Goal: Book appointment/travel/reservation

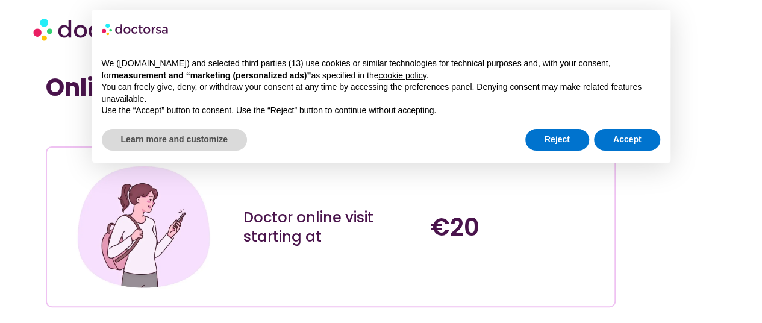
scroll to position [60, 0]
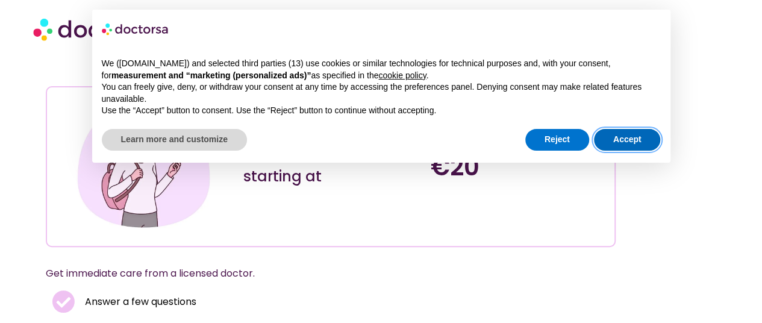
click at [624, 134] on button "Accept" at bounding box center [627, 140] width 67 height 22
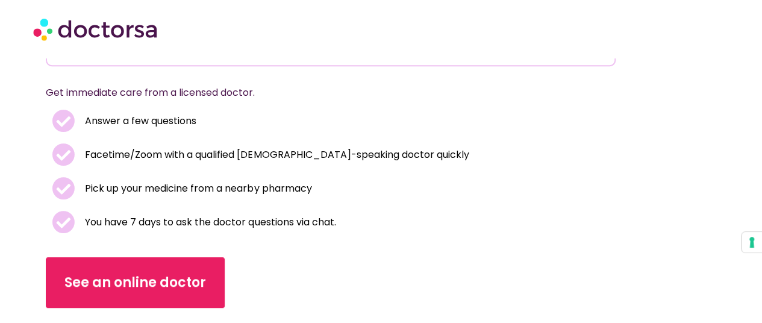
scroll to position [301, 0]
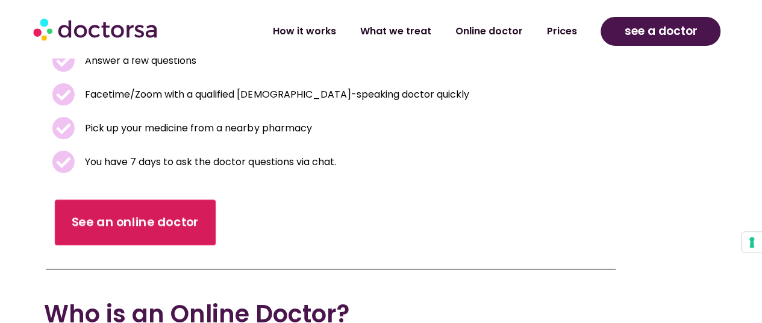
click at [129, 223] on span "See an online doctor" at bounding box center [136, 222] width 128 height 17
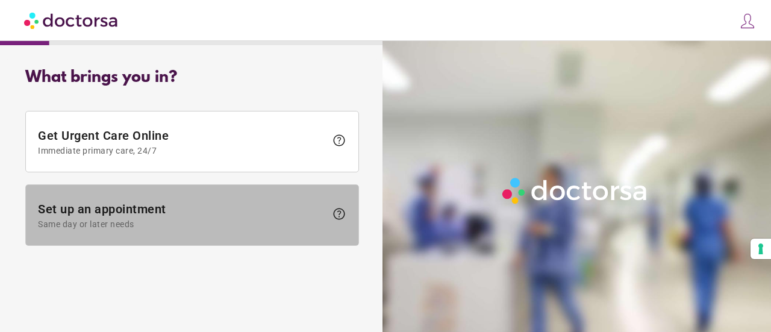
click at [156, 219] on span "Same day or later needs" at bounding box center [182, 224] width 288 height 10
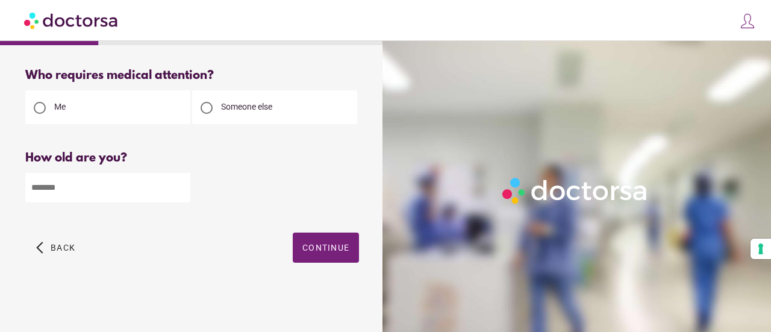
click at [93, 194] on input "number" at bounding box center [107, 188] width 165 height 30
type input "**"
click at [313, 251] on span "Continue" at bounding box center [325, 248] width 47 height 10
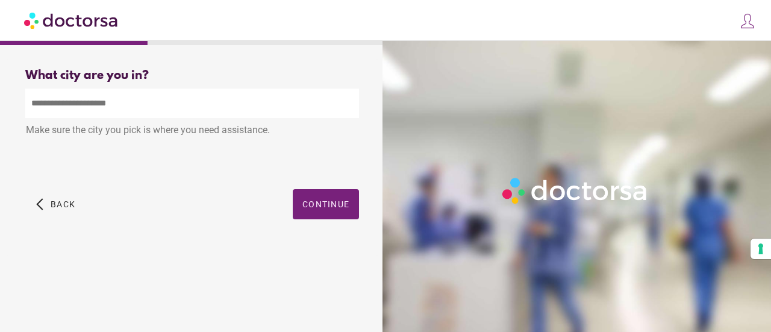
click at [123, 108] on input "text" at bounding box center [192, 104] width 334 height 30
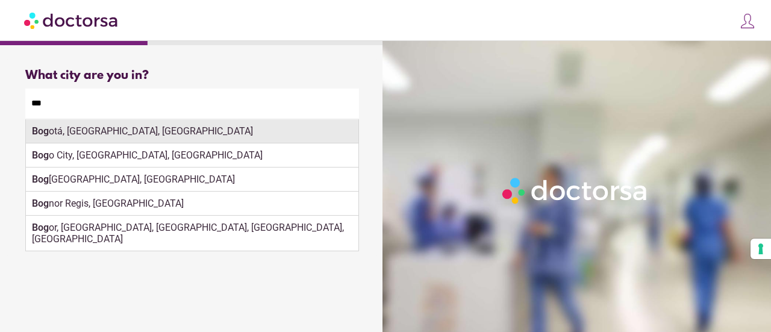
click at [116, 138] on div "Bog otá, [GEOGRAPHIC_DATA], [GEOGRAPHIC_DATA]" at bounding box center [192, 131] width 332 height 24
type input "**********"
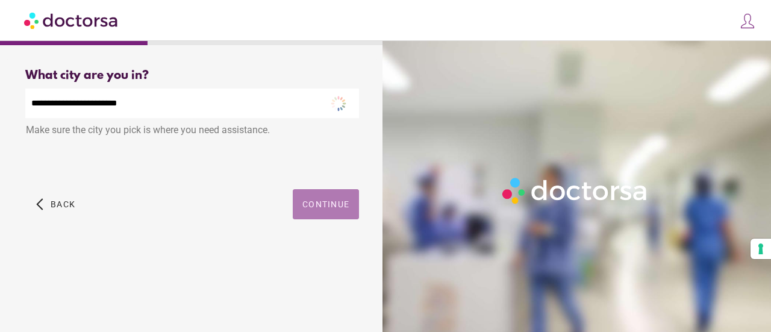
click at [308, 199] on span "button" at bounding box center [326, 204] width 66 height 30
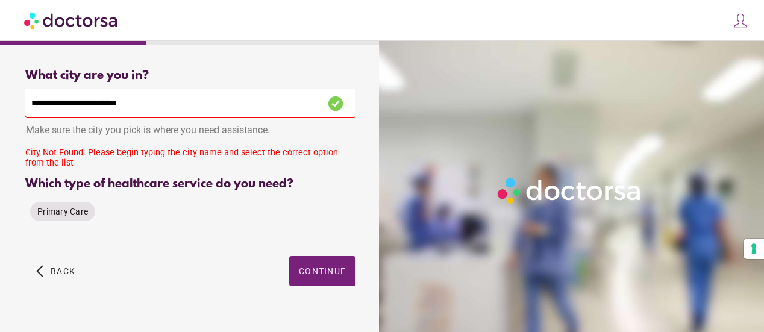
click at [146, 107] on input "**********" at bounding box center [190, 104] width 330 height 30
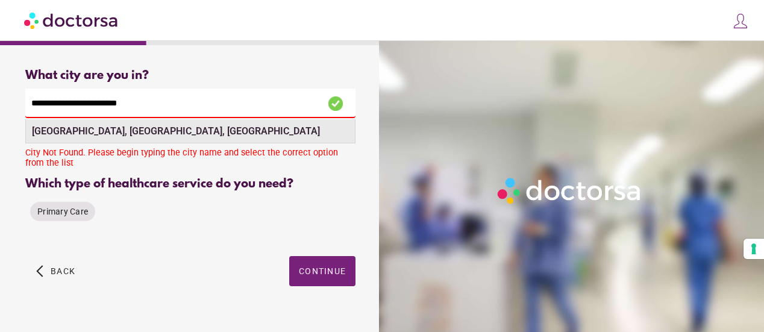
click at [99, 140] on div "[GEOGRAPHIC_DATA], [GEOGRAPHIC_DATA], [GEOGRAPHIC_DATA]" at bounding box center [190, 131] width 329 height 24
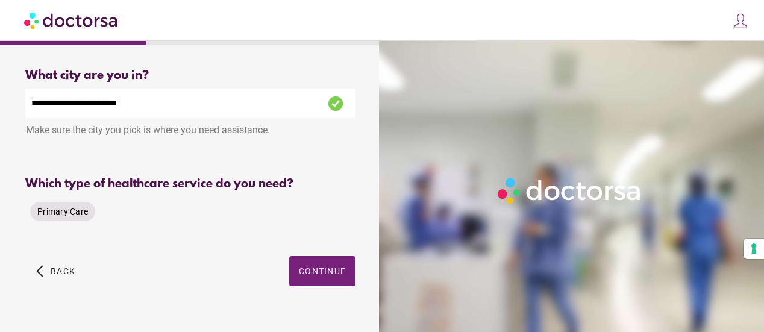
click at [60, 214] on span "Primary Care" at bounding box center [62, 212] width 51 height 10
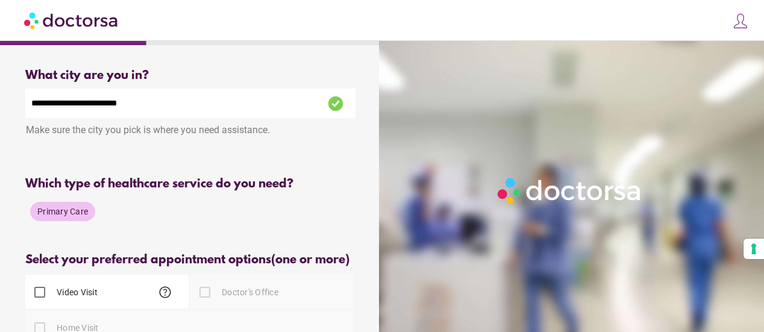
scroll to position [120, 0]
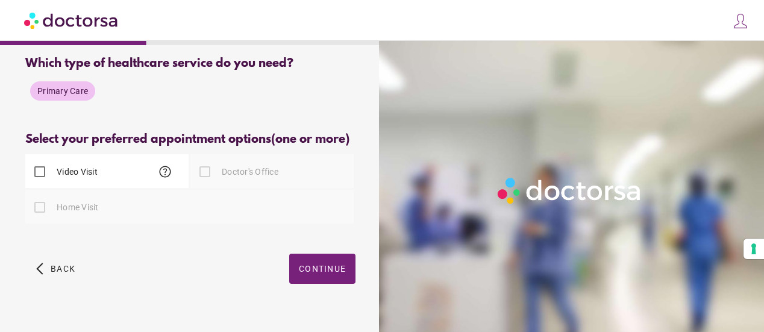
click at [64, 176] on label "Video Visit" at bounding box center [75, 172] width 43 height 12
click at [336, 273] on span "Continue" at bounding box center [322, 269] width 47 height 10
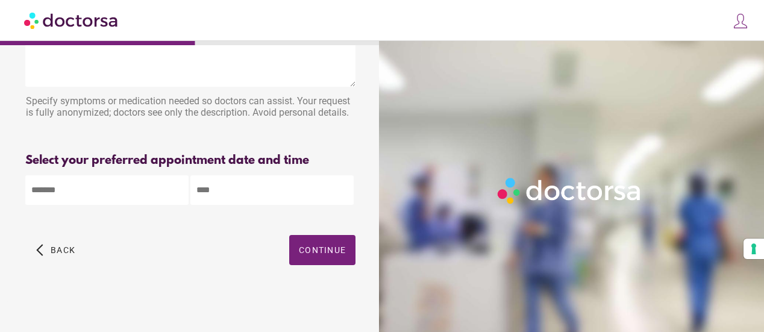
scroll to position [0, 0]
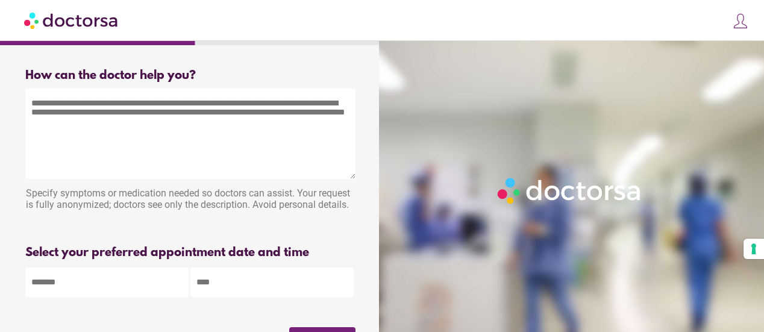
click at [126, 140] on textarea at bounding box center [190, 134] width 330 height 90
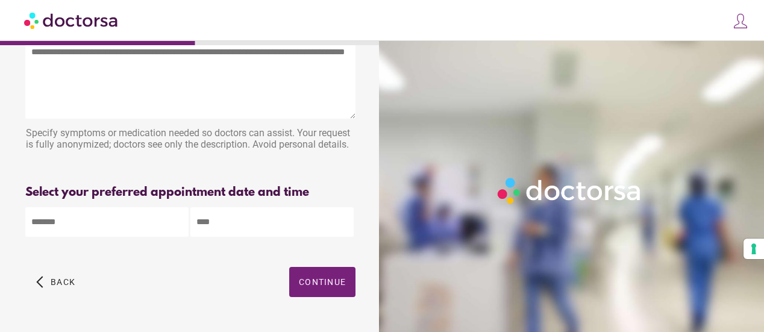
scroll to position [95, 0]
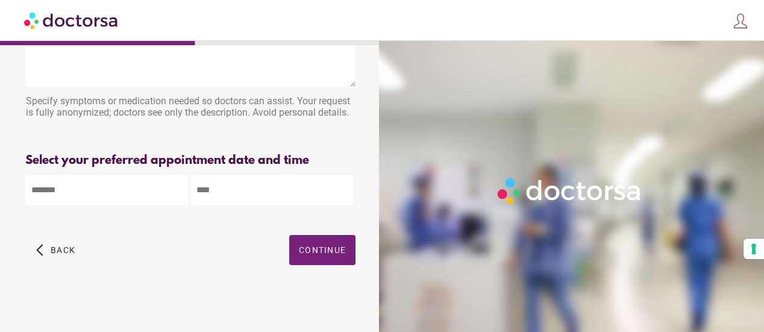
click at [336, 265] on div "arrow_back_ios Back Continue" at bounding box center [190, 259] width 330 height 48
click at [325, 254] on span "Continue" at bounding box center [322, 250] width 47 height 10
